Goal: Transaction & Acquisition: Download file/media

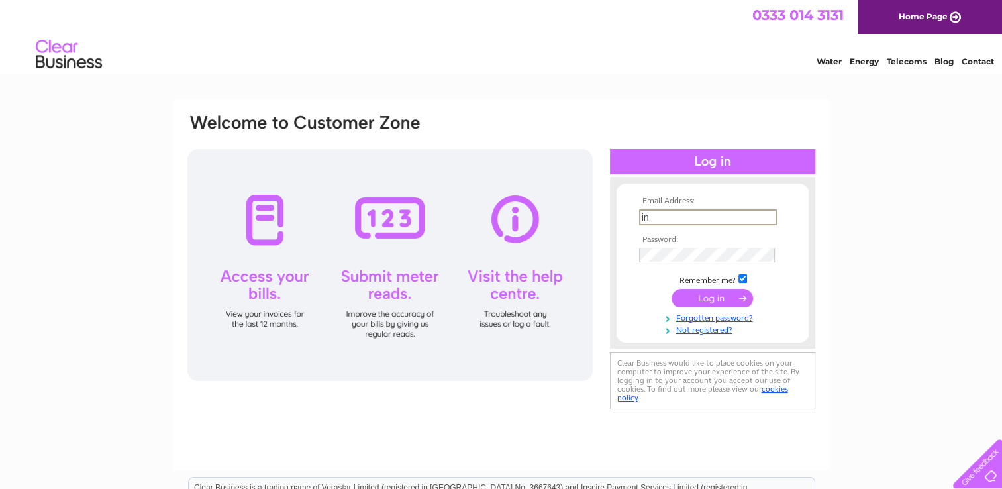
type input "[EMAIL_ADDRESS][DOMAIN_NAME]"
click at [705, 298] on input "submit" at bounding box center [712, 297] width 81 height 19
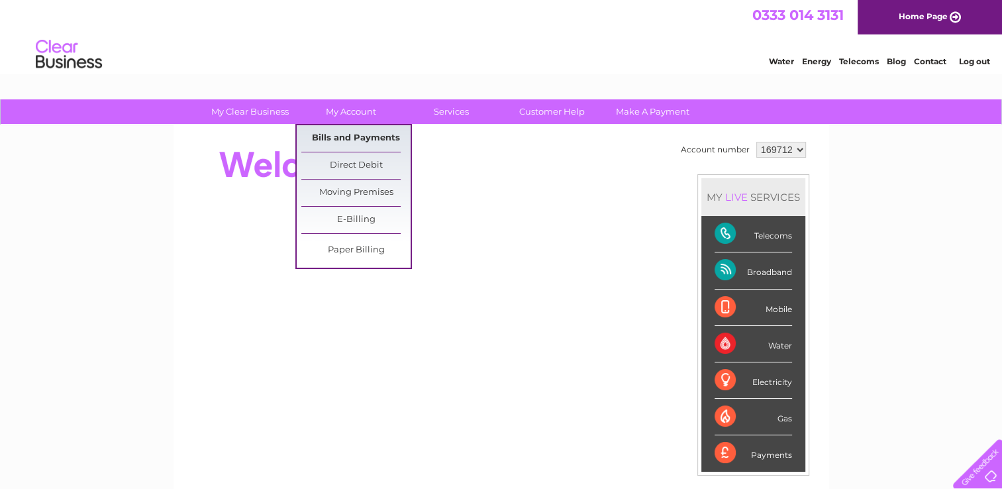
click at [338, 136] on link "Bills and Payments" at bounding box center [355, 138] width 109 height 26
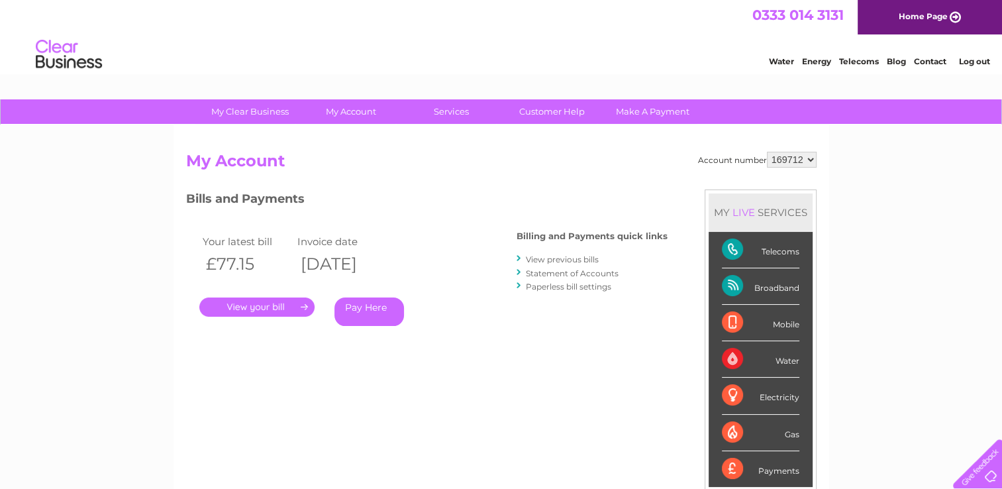
click at [560, 258] on link "View previous bills" at bounding box center [562, 259] width 73 height 10
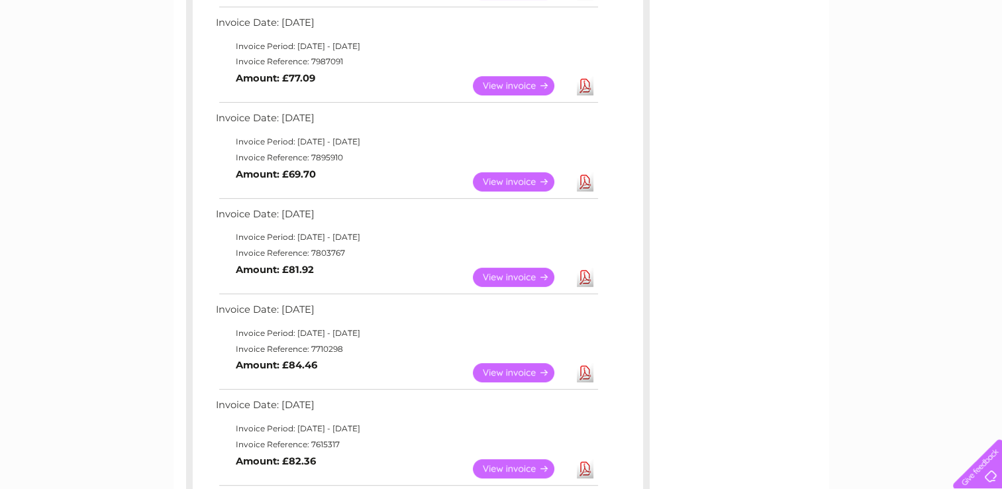
scroll to position [331, 0]
click at [583, 277] on link "Download" at bounding box center [585, 276] width 17 height 19
click at [583, 176] on link "Download" at bounding box center [585, 181] width 17 height 19
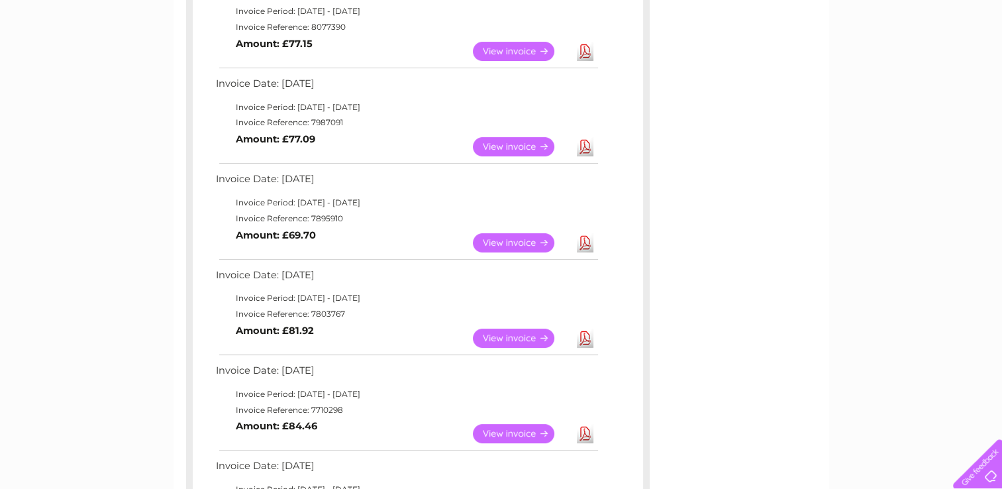
scroll to position [265, 0]
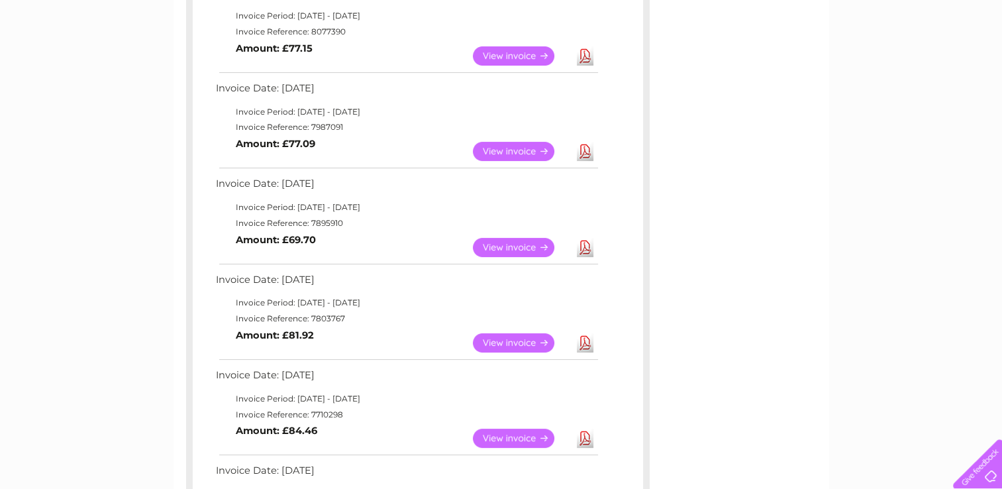
click at [583, 150] on link "Download" at bounding box center [585, 151] width 17 height 19
